Goal: Find specific page/section: Find specific page/section

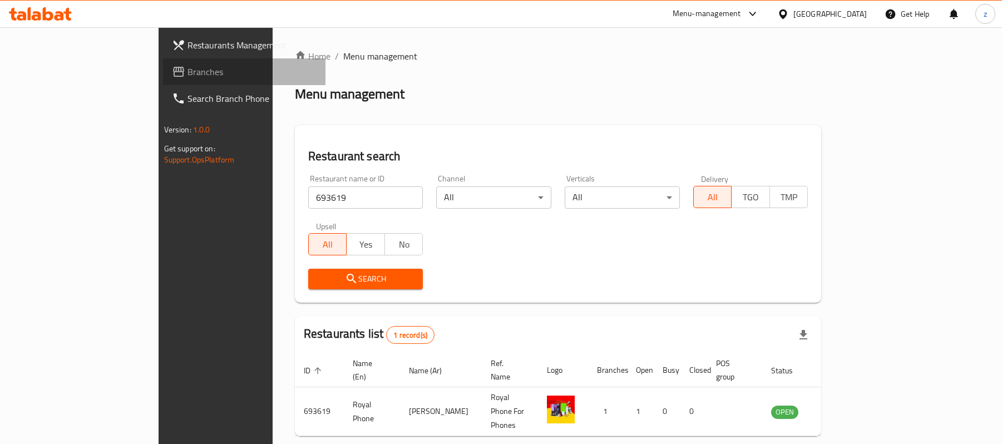
click at [172, 69] on span at bounding box center [180, 71] width 16 height 13
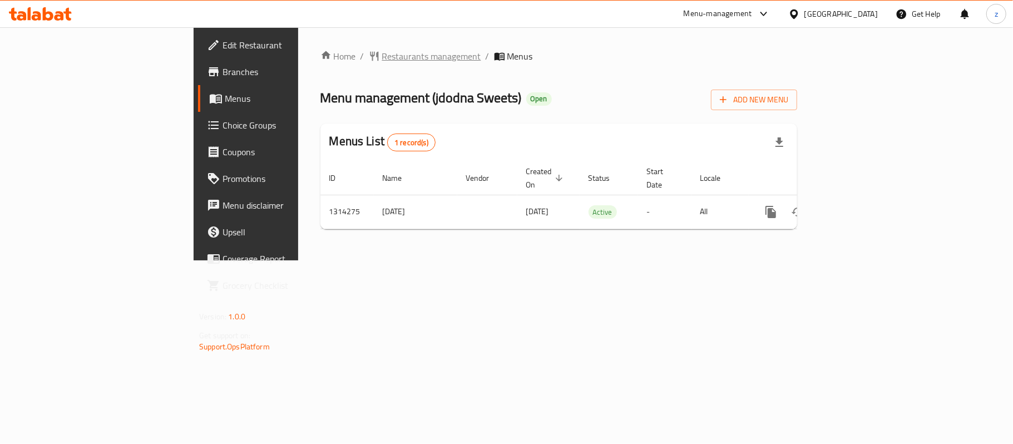
click at [382, 63] on span "Restaurants management" at bounding box center [431, 55] width 99 height 13
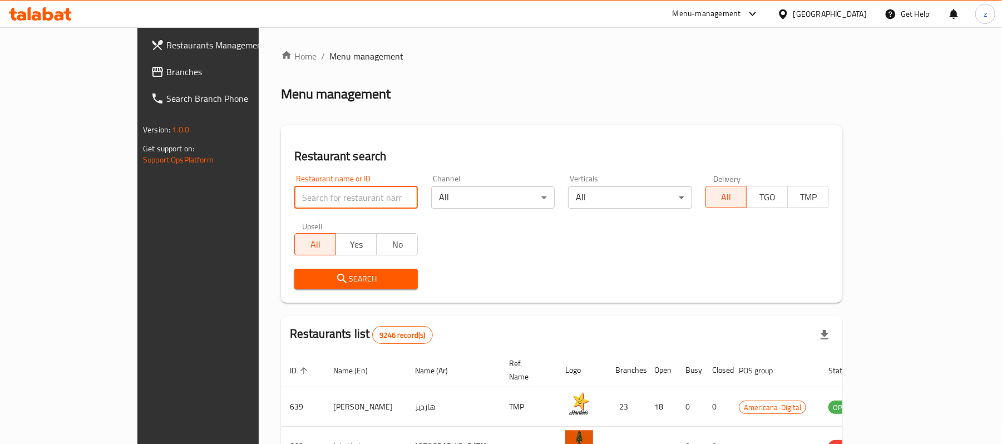
click at [294, 202] on input "search" at bounding box center [355, 197] width 123 height 22
paste input "706735"
type input "706735"
click at [299, 288] on button "Search" at bounding box center [355, 279] width 123 height 21
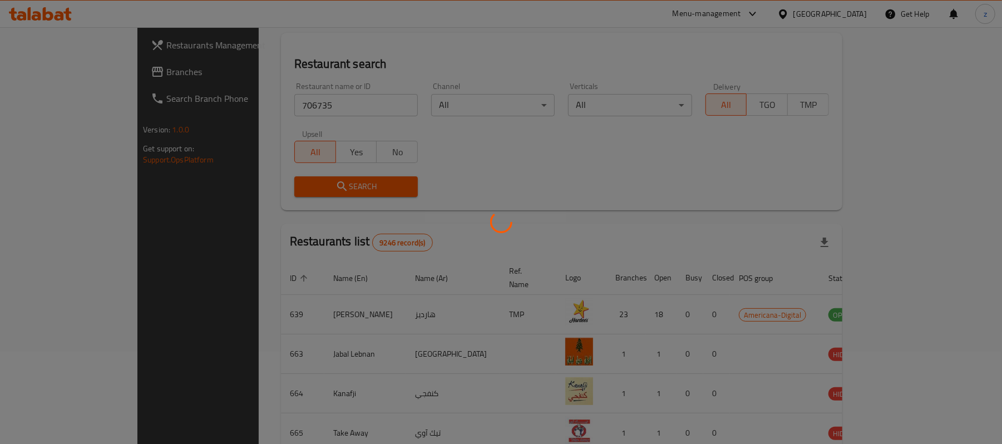
scroll to position [31, 0]
